Goal: Information Seeking & Learning: Learn about a topic

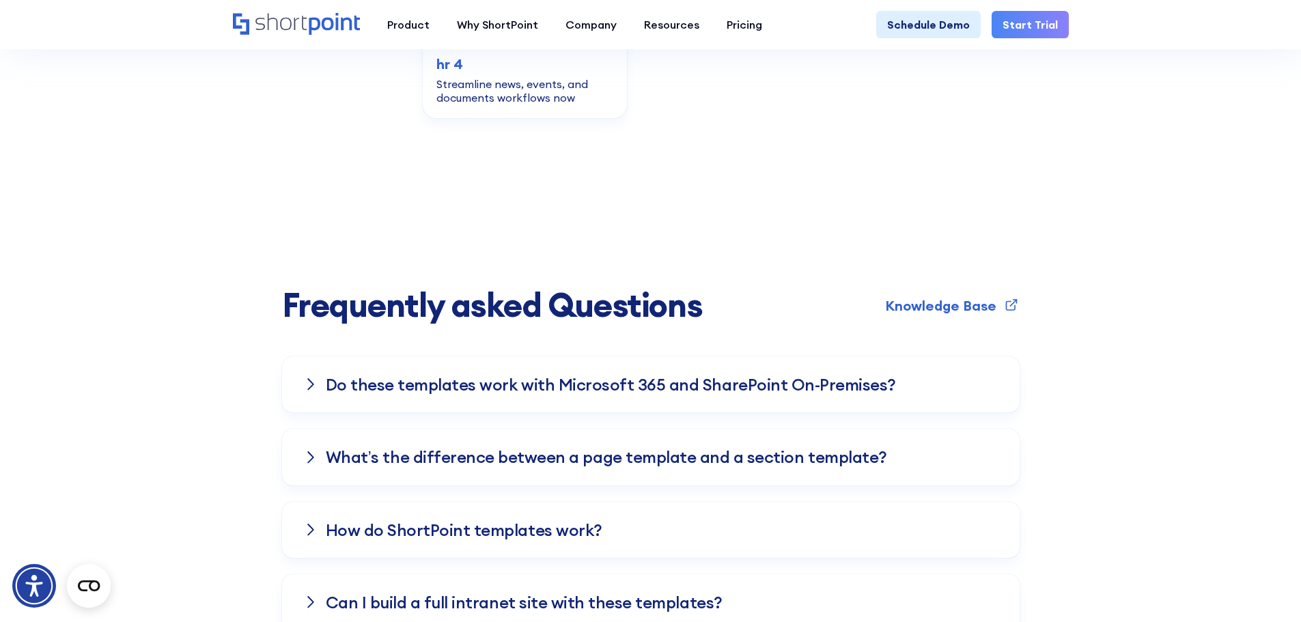
scroll to position [1565, 0]
click at [315, 356] on div "Do these templates work with Microsoft 365 and SharePoint On-Premises?" at bounding box center [650, 384] width 737 height 56
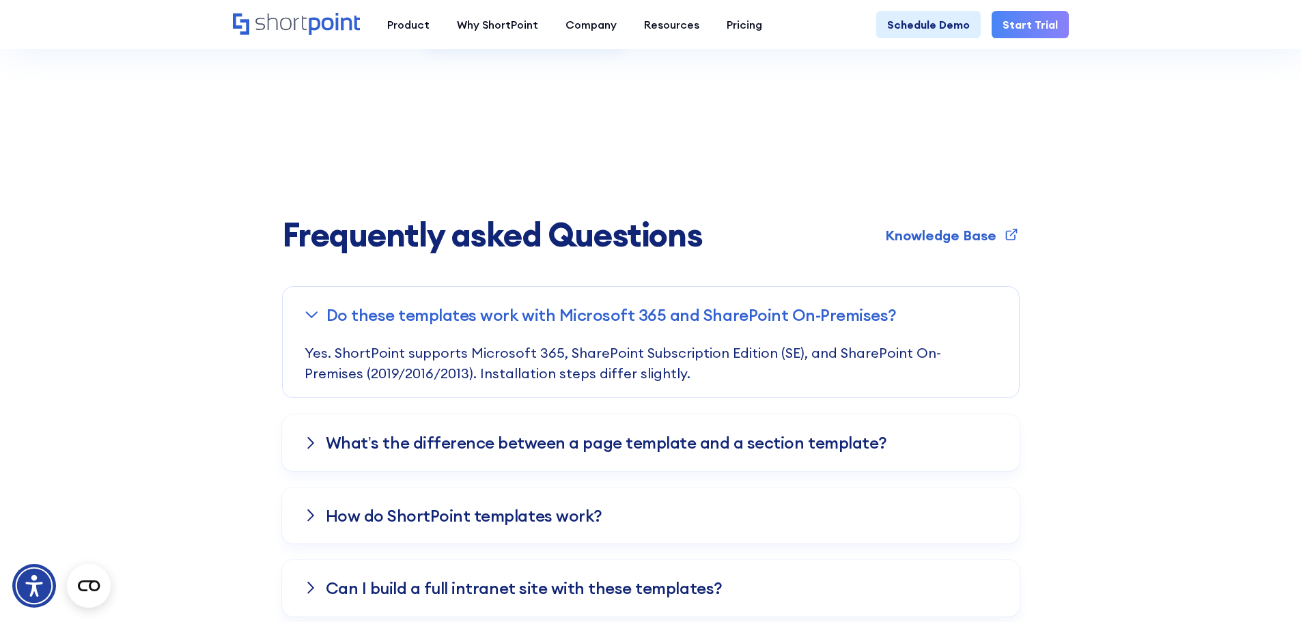
scroll to position [1635, 0]
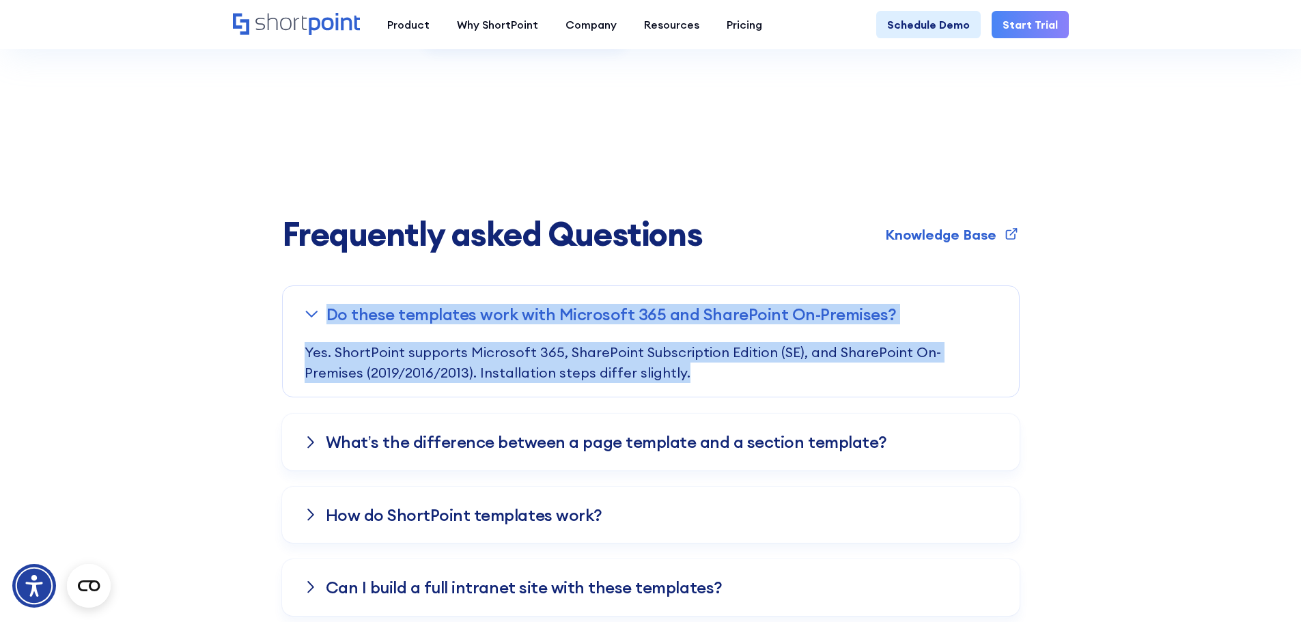
drag, startPoint x: 623, startPoint y: 345, endPoint x: 327, endPoint y: 283, distance: 302.2
click at [327, 285] on div "Do these templates work with Microsoft 365 and SharePoint On-Premises? Yes. Sho…" at bounding box center [650, 341] width 737 height 112
copy div "Do these templates work with Microsoft 365 and SharePoint On-Premises? Yes. Sho…"
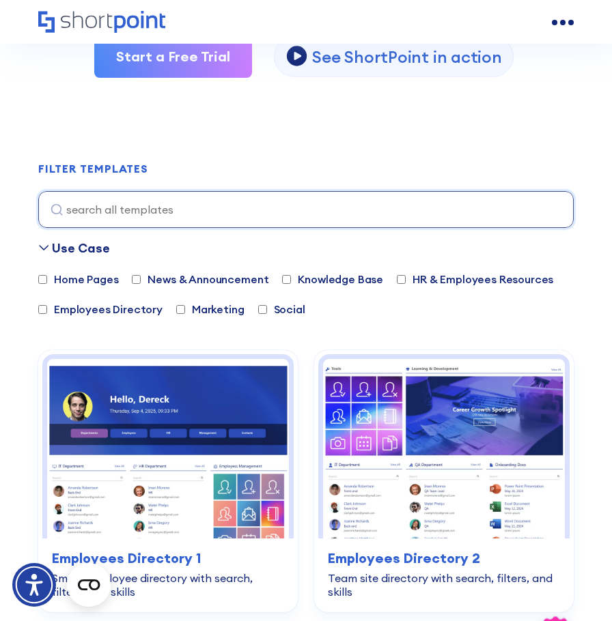
scroll to position [335, 0]
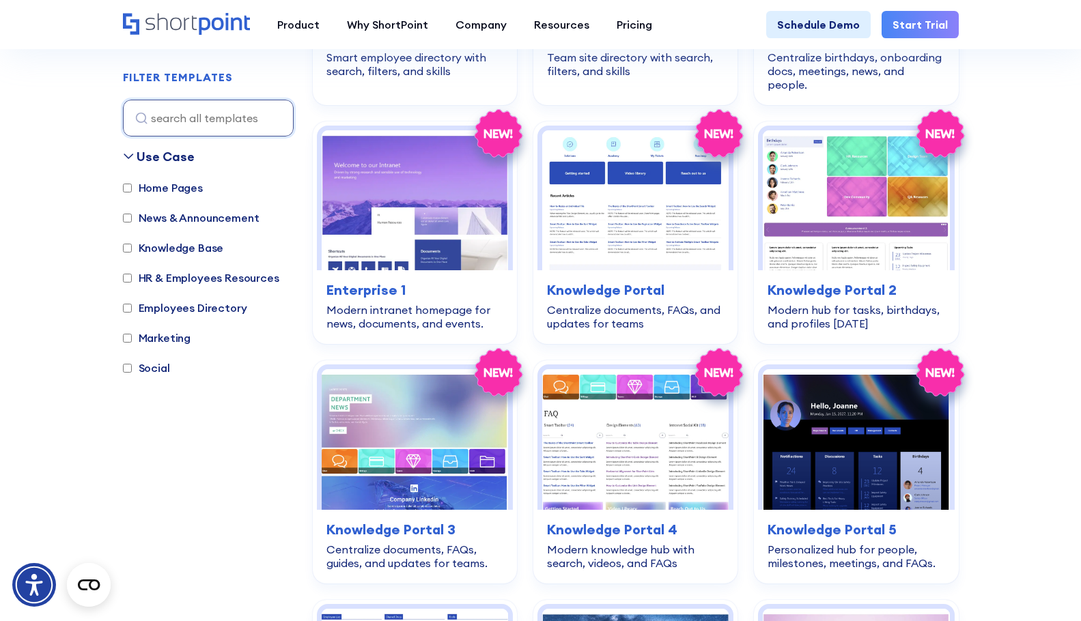
scroll to position [606, 0]
click at [611, 328] on section "SHAREPOINT TEMPLATES Fully customizable SharePoint templates with ShortPoint Ex…" at bounding box center [540, 265] width 1081 height 1688
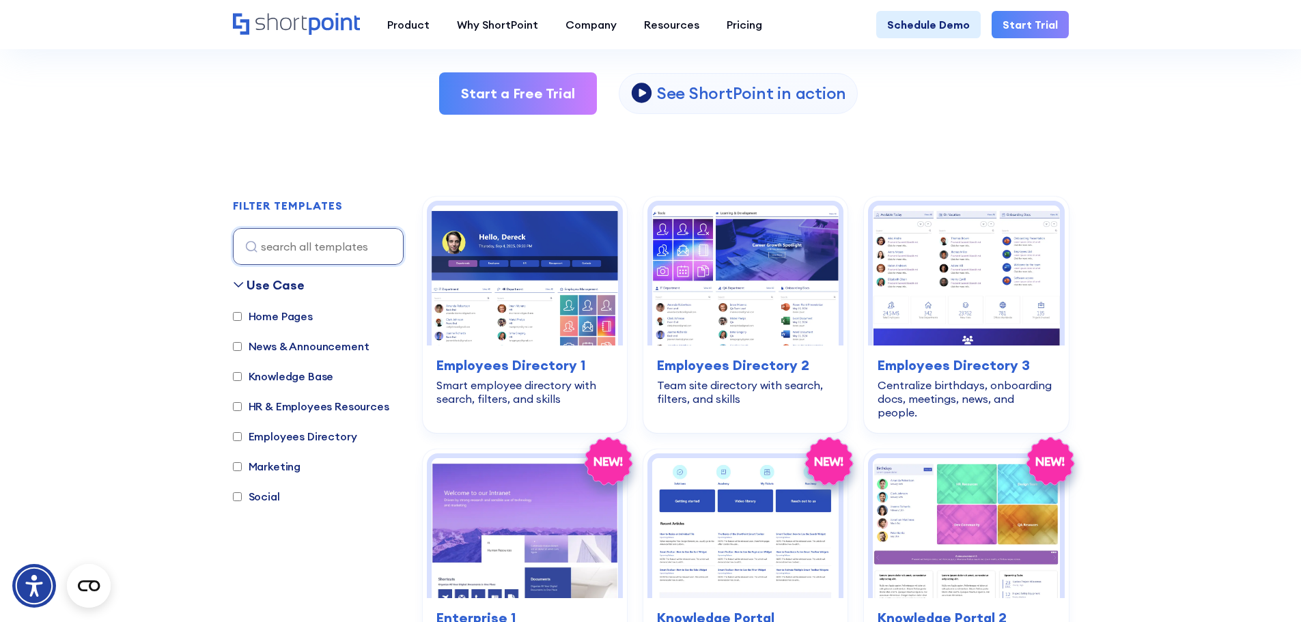
scroll to position [0, 0]
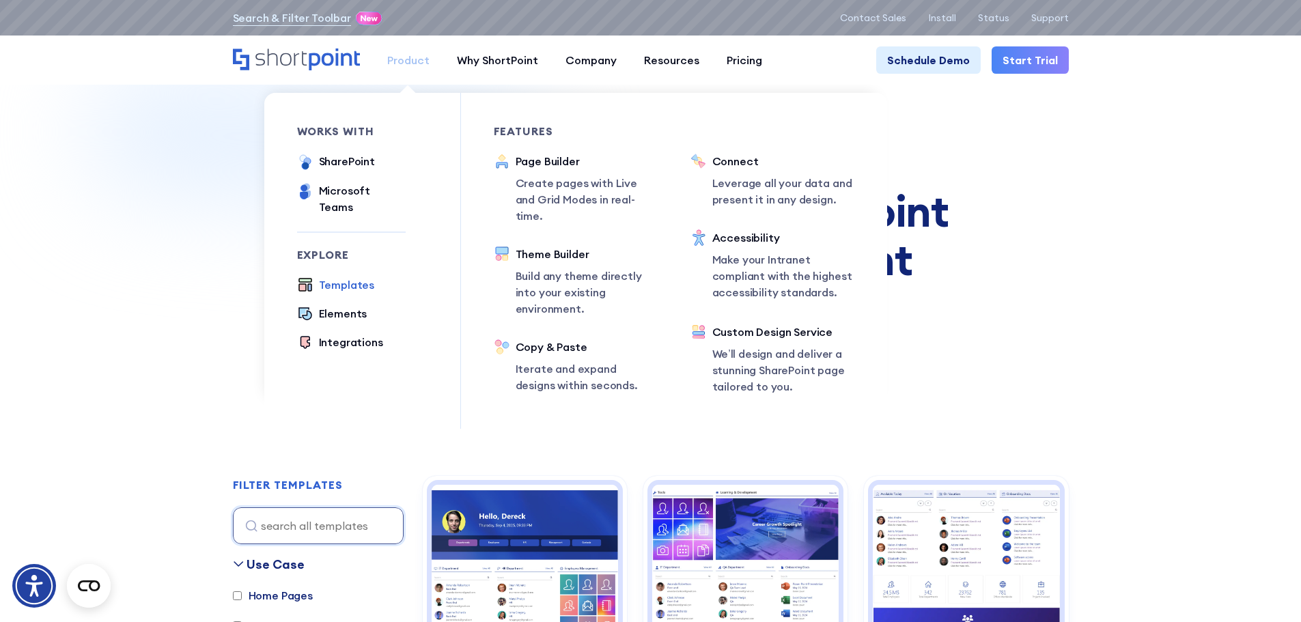
click at [389, 55] on div "Product" at bounding box center [408, 60] width 42 height 16
click at [361, 277] on div "Templates" at bounding box center [347, 285] width 56 height 16
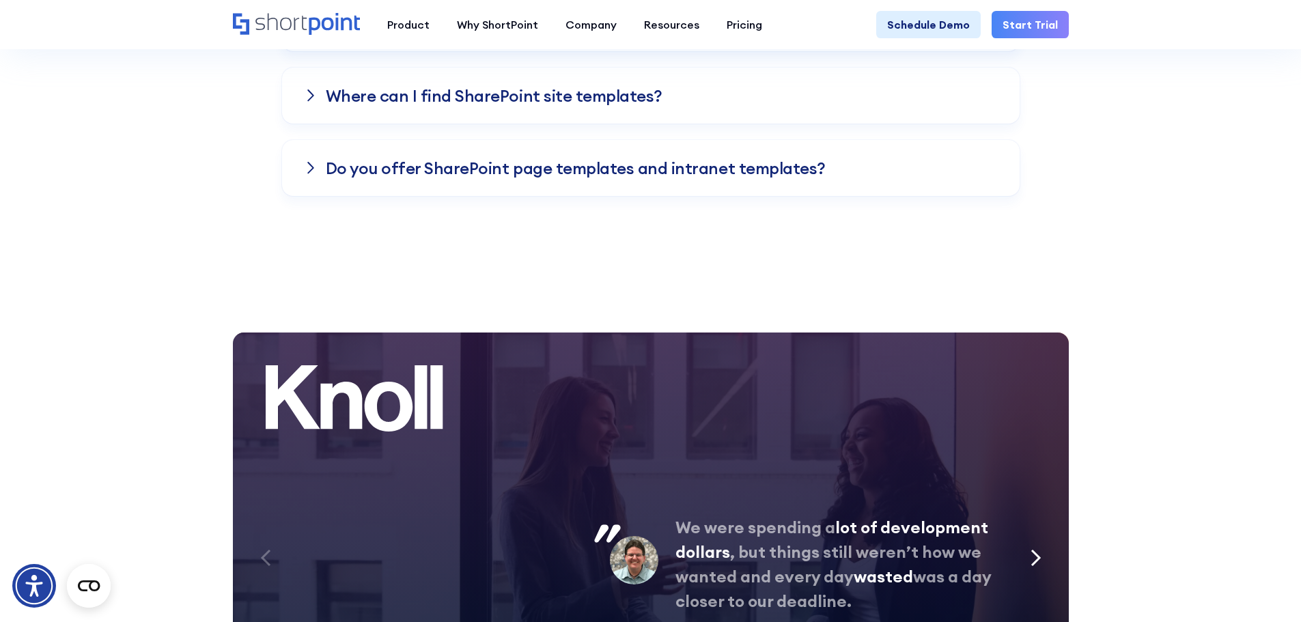
scroll to position [2536, 0]
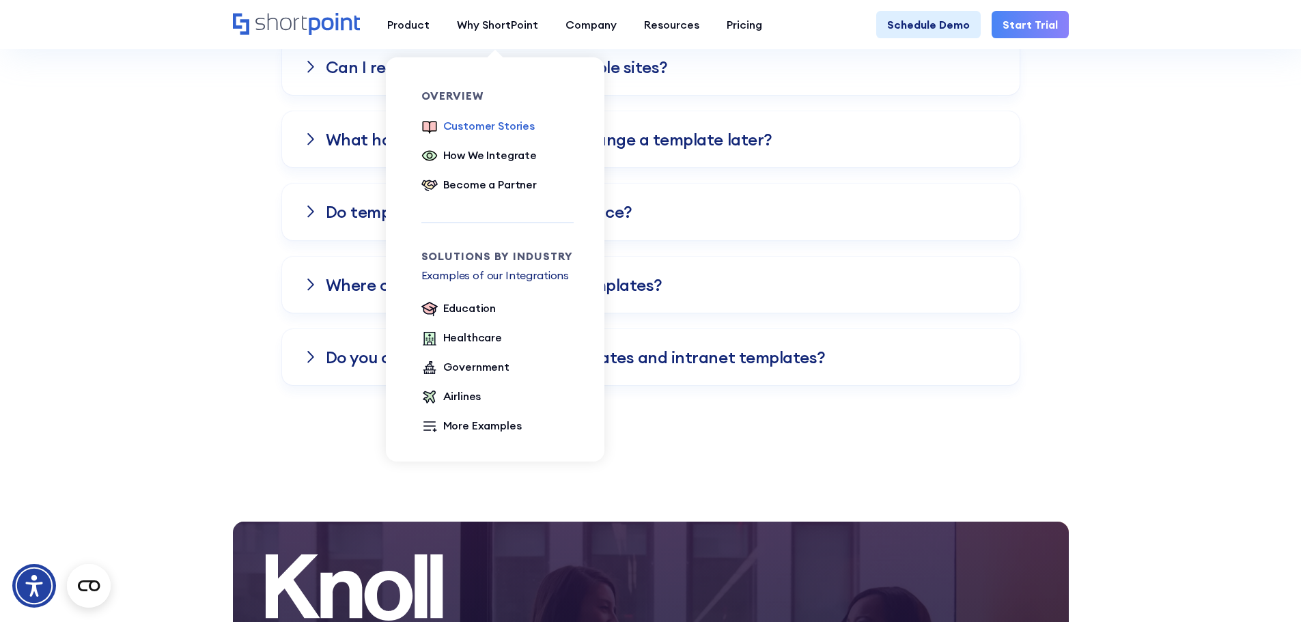
click at [477, 120] on div "Customer Stories" at bounding box center [488, 125] width 91 height 16
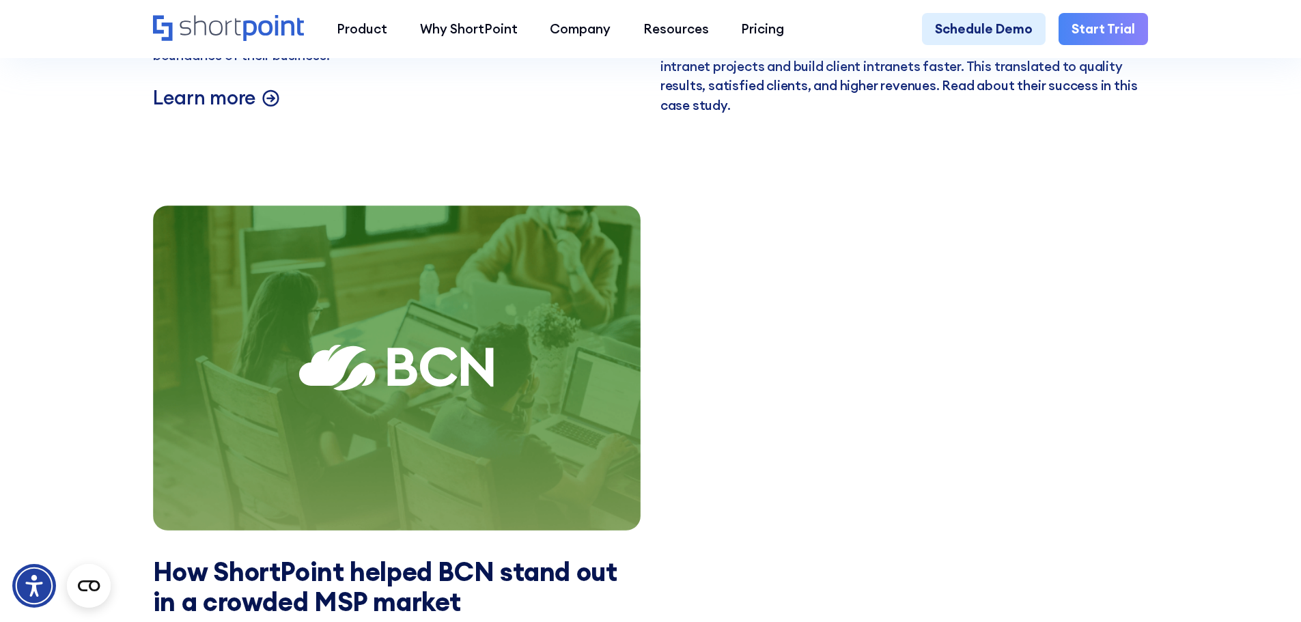
scroll to position [3374, 0]
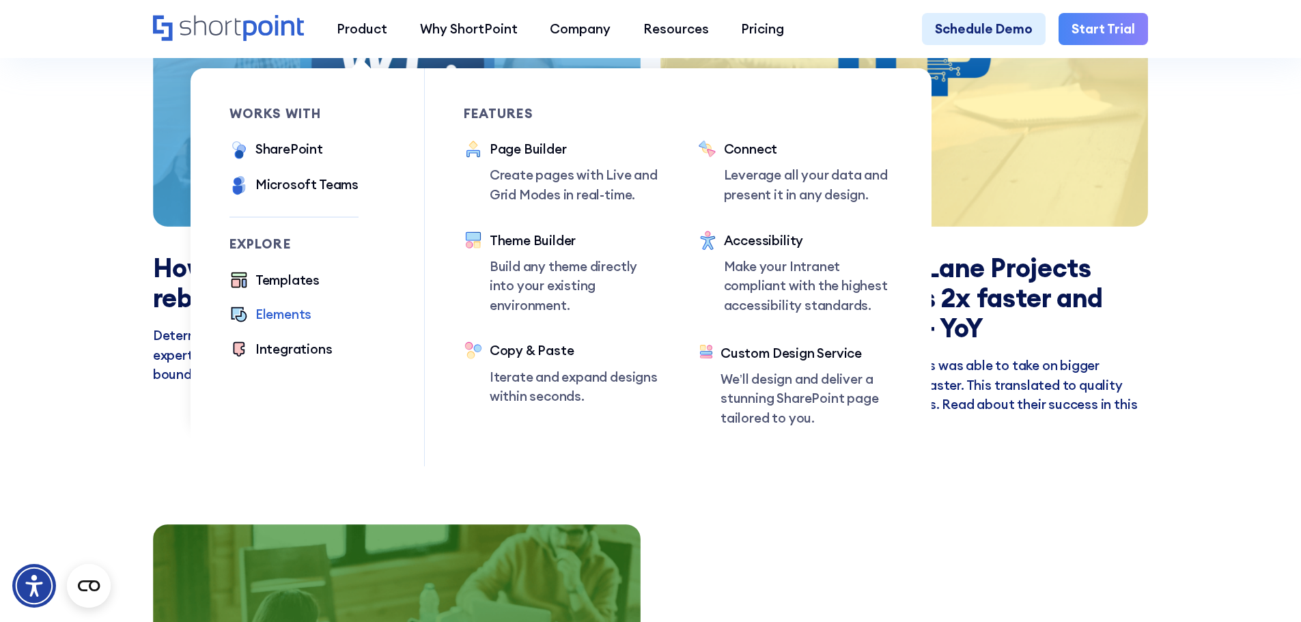
click at [298, 316] on div "Elements" at bounding box center [283, 315] width 56 height 20
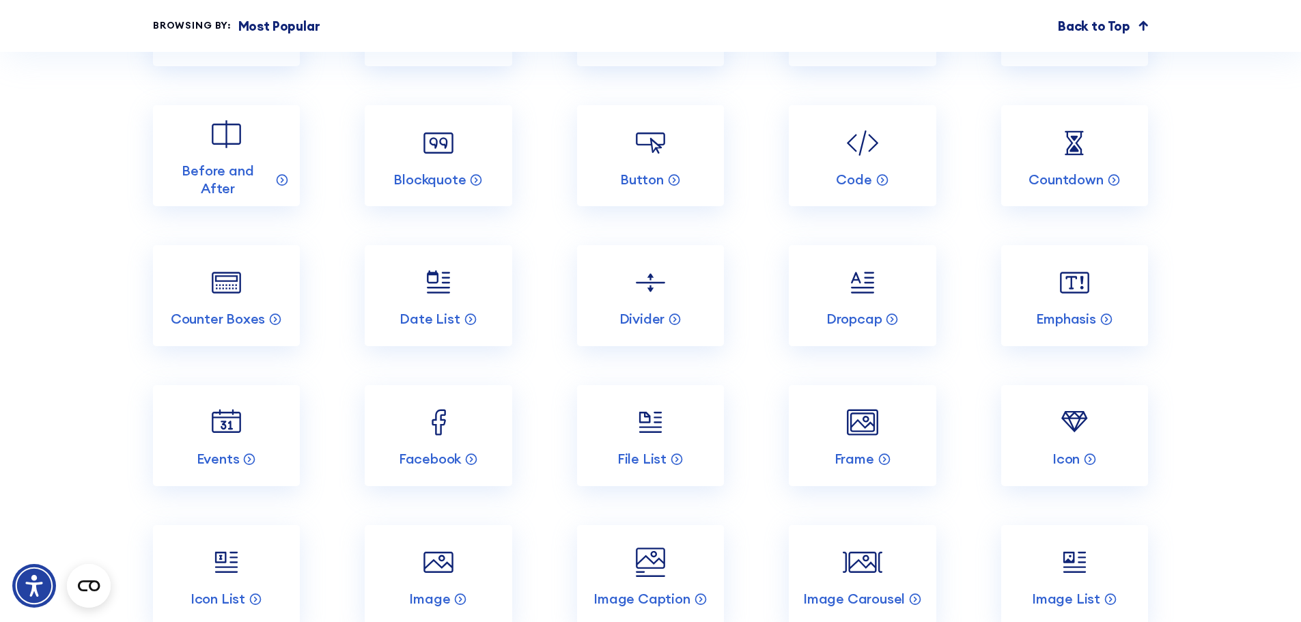
scroll to position [1848, 0]
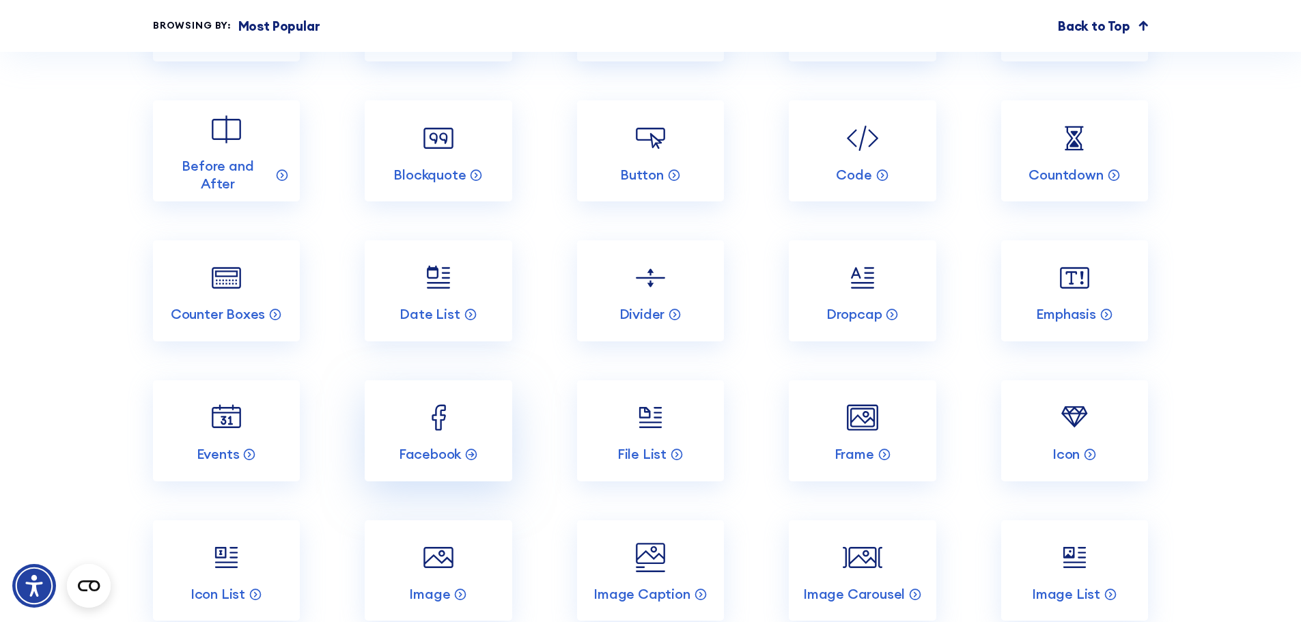
click at [445, 435] on img at bounding box center [438, 417] width 39 height 39
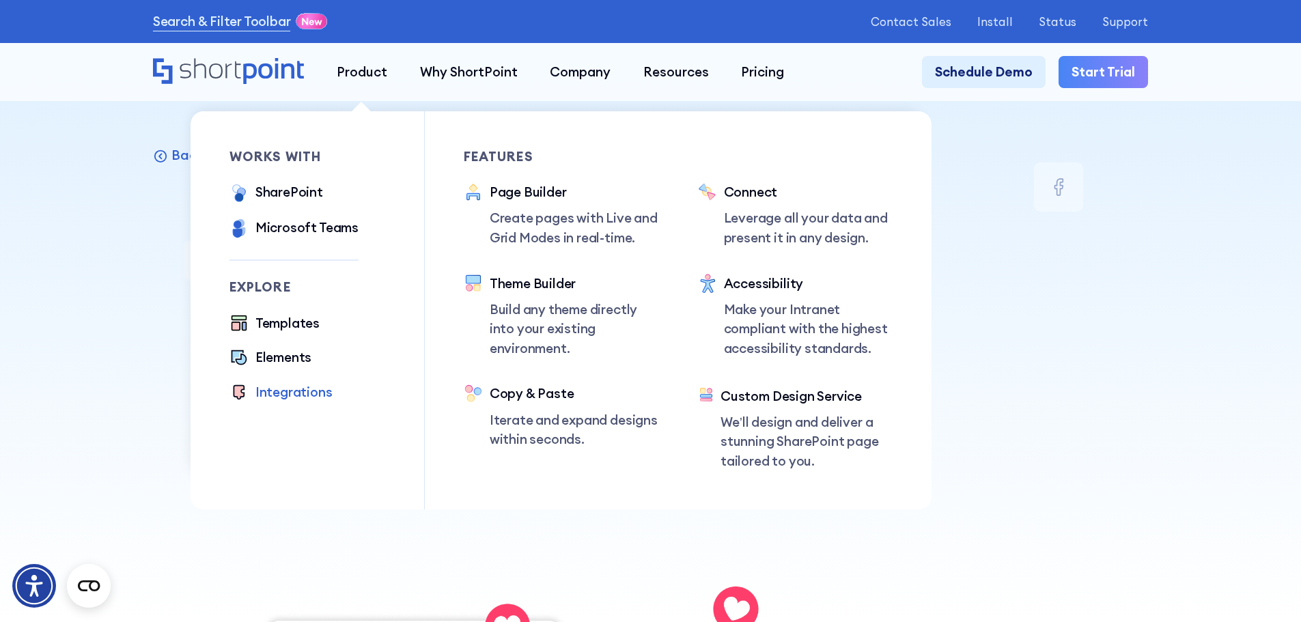
click at [298, 399] on div "Integrations" at bounding box center [293, 392] width 77 height 20
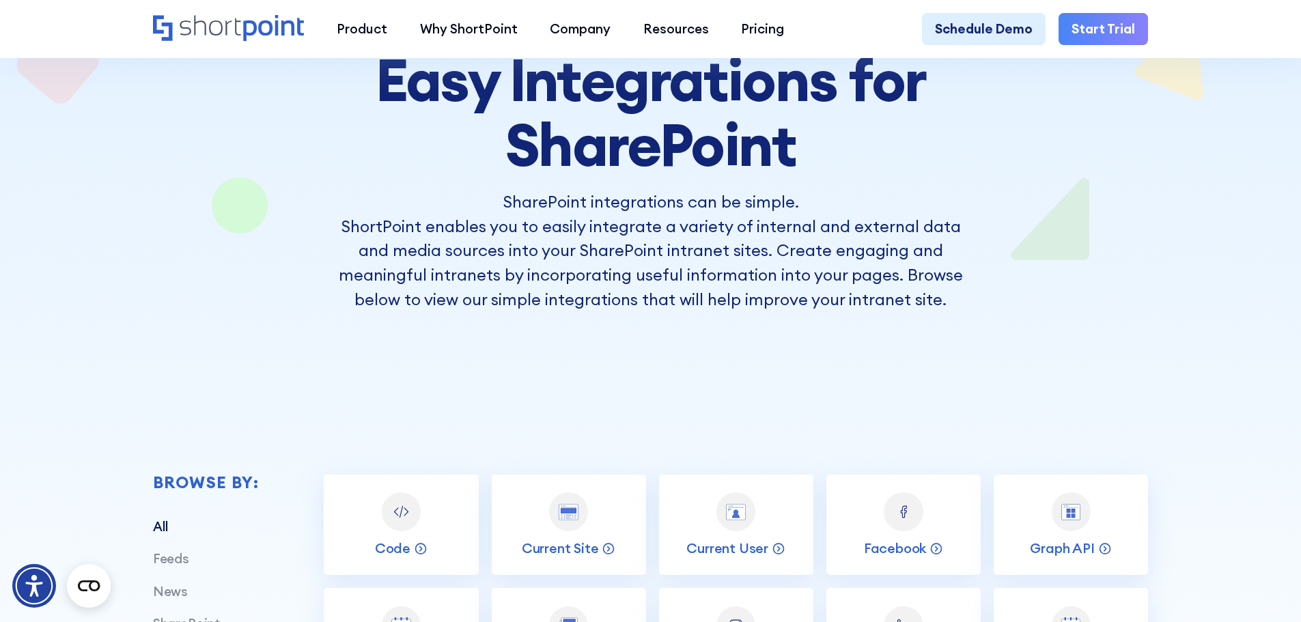
scroll to position [214, 0]
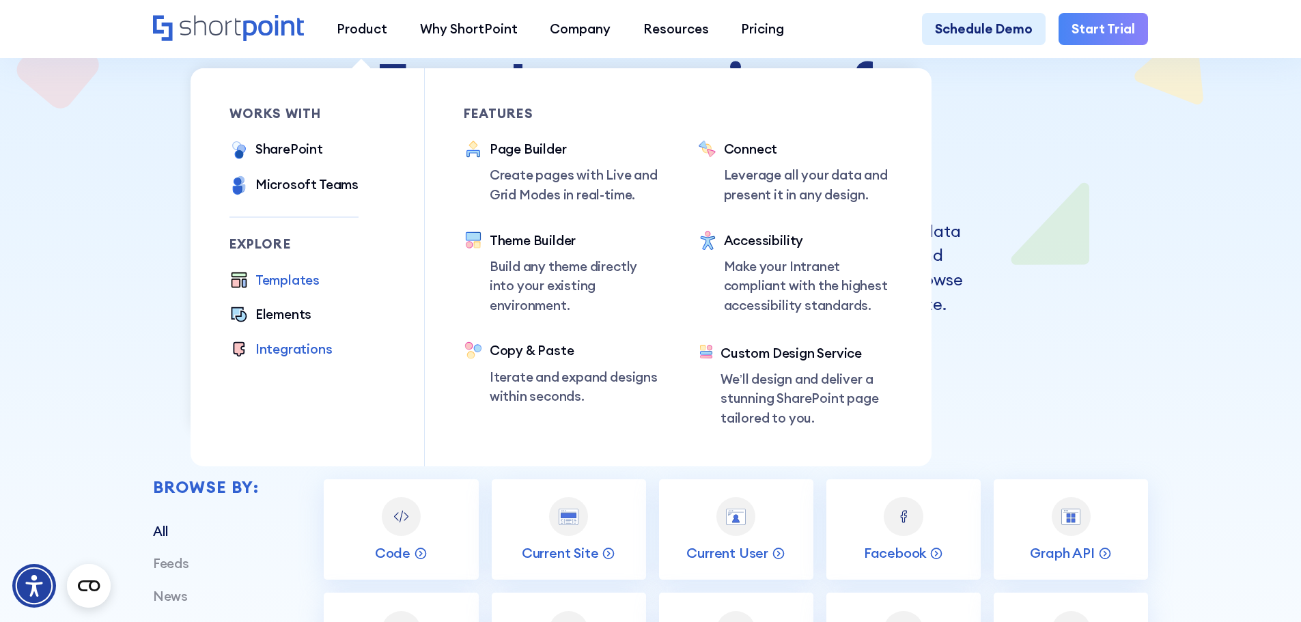
click at [285, 287] on div "Templates" at bounding box center [287, 280] width 64 height 20
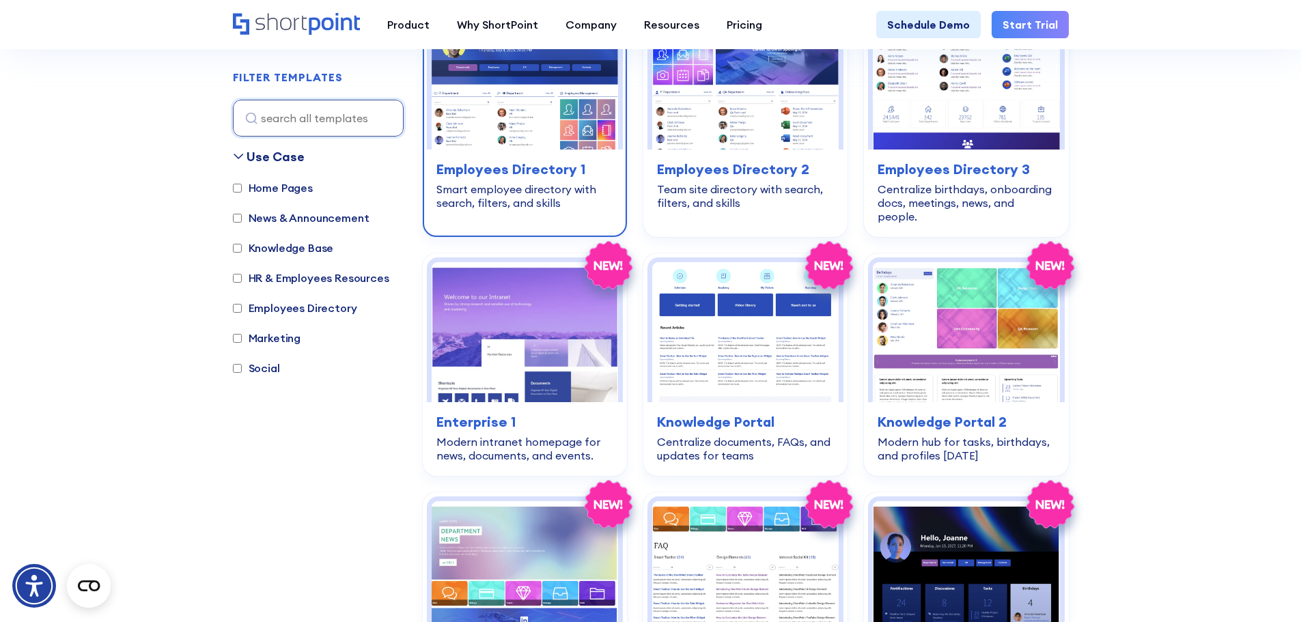
scroll to position [477, 0]
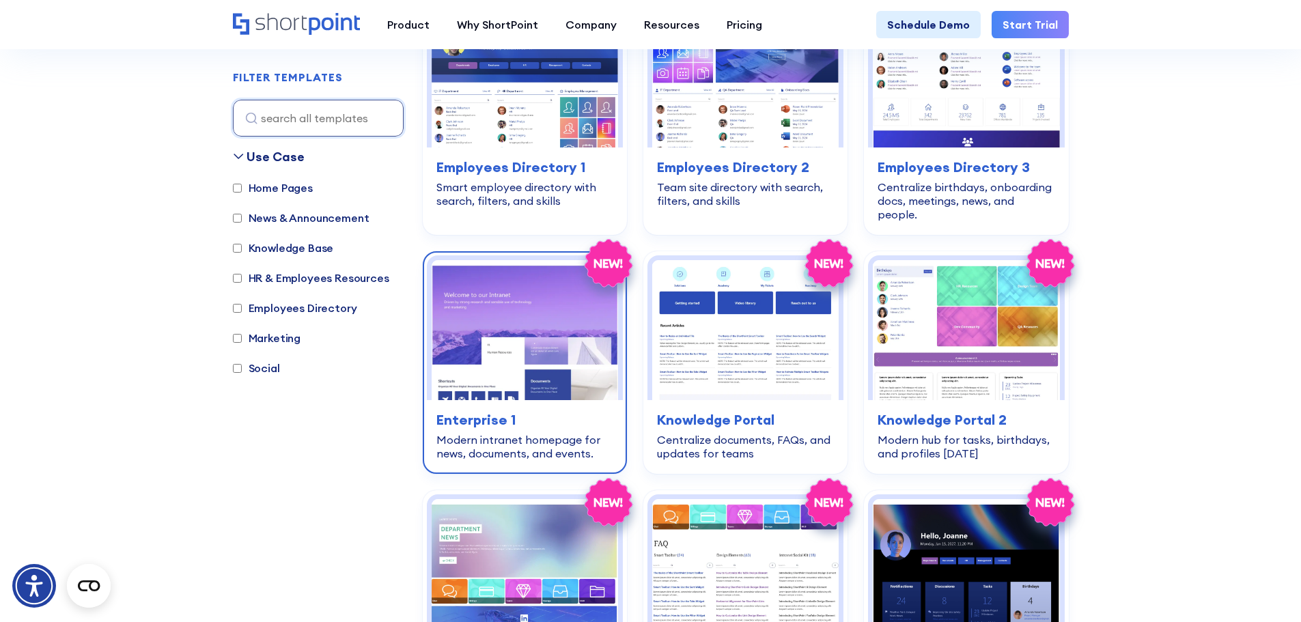
click at [587, 400] on div "home-pages Enterprise 1 Modern intranet homepage for news, documents, and event…" at bounding box center [525, 435] width 196 height 70
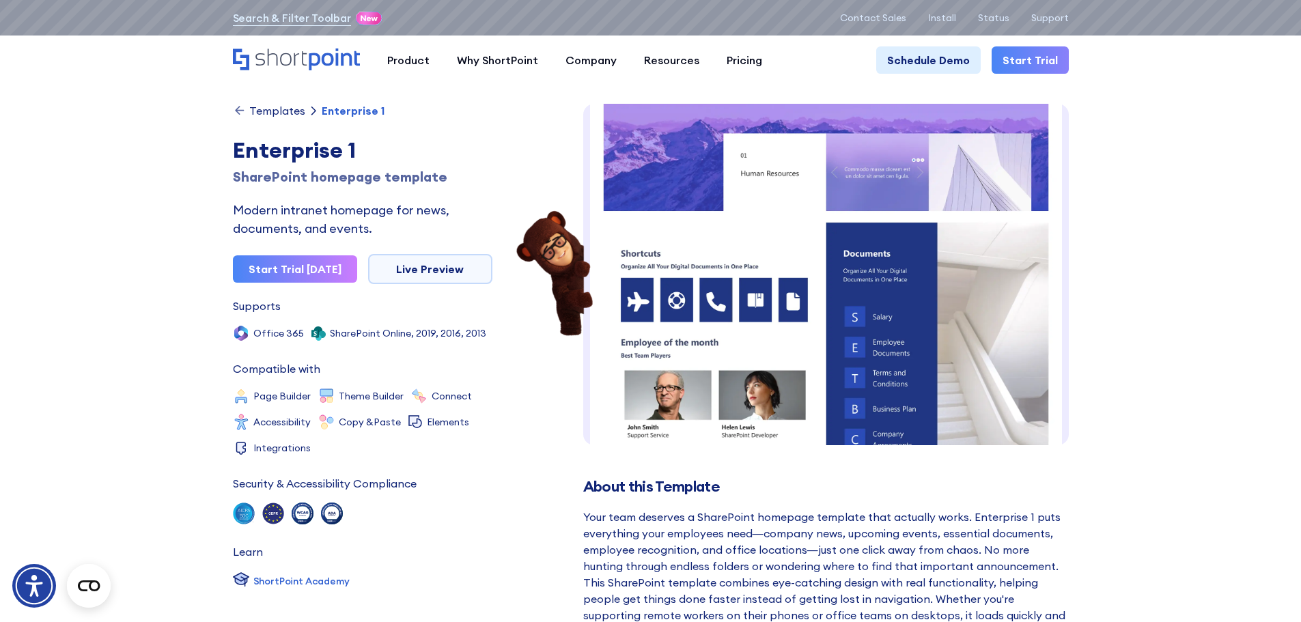
scroll to position [179, 0]
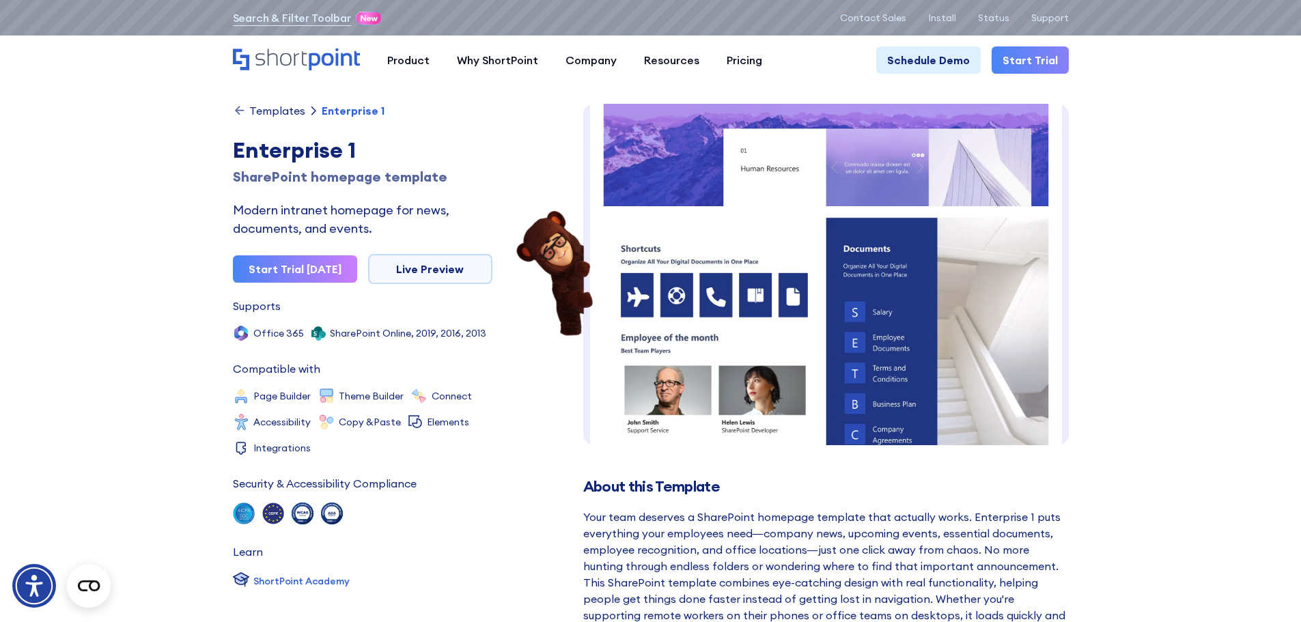
click at [744, 343] on img at bounding box center [825, 414] width 485 height 979
